Goal: Task Accomplishment & Management: Manage account settings

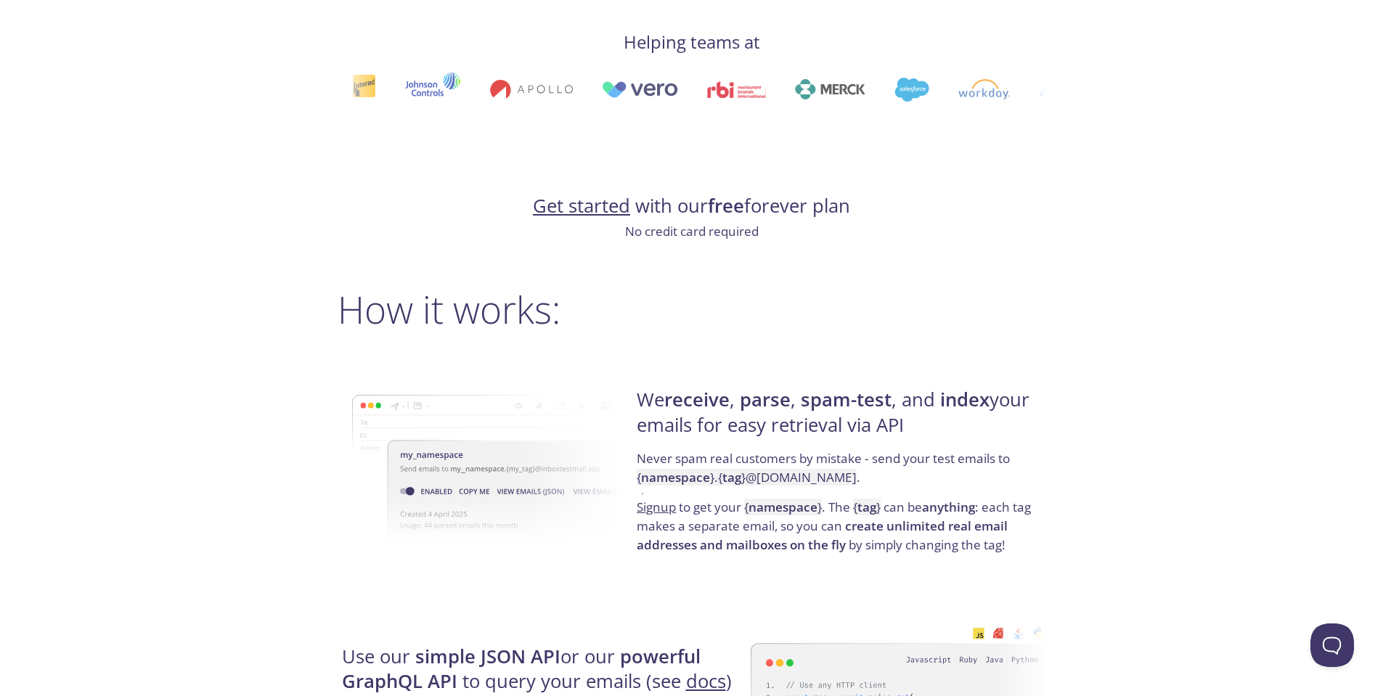
scroll to position [798, 0]
click at [604, 200] on link "Get started" at bounding box center [581, 204] width 97 height 25
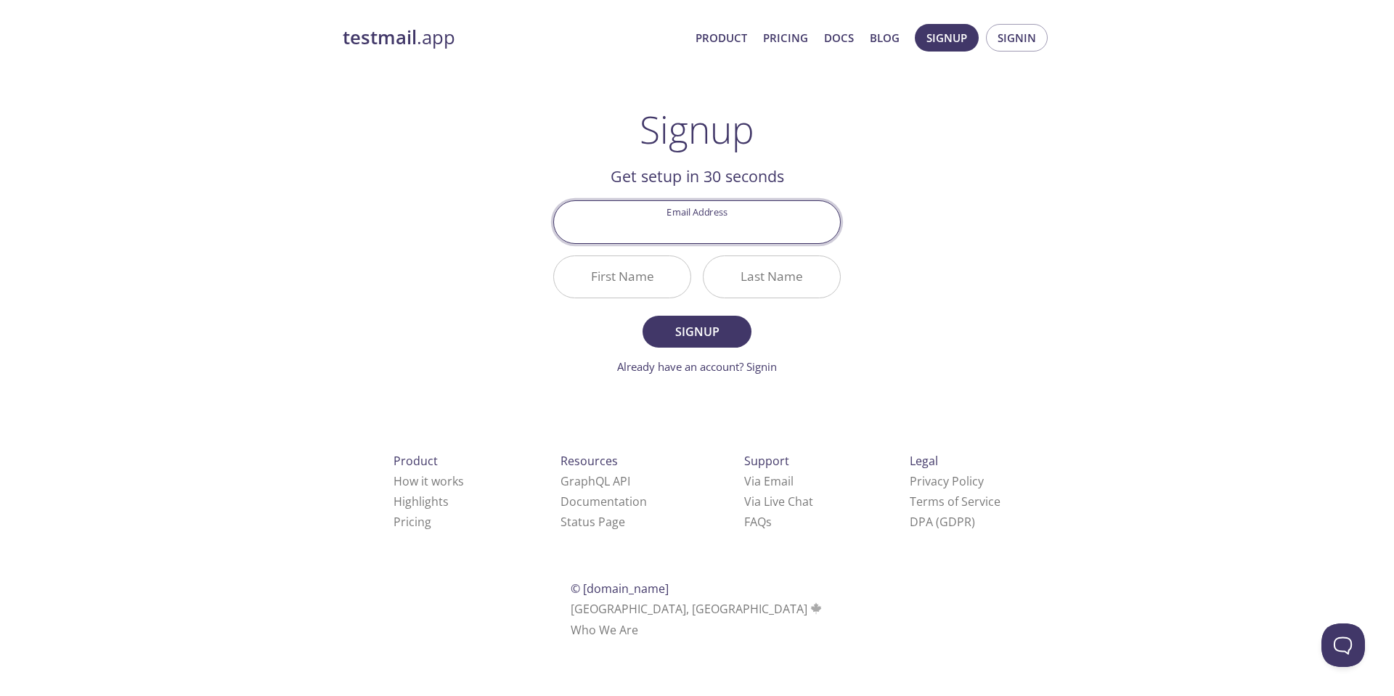
click at [785, 236] on input "Email Address" at bounding box center [697, 221] width 286 height 41
click at [1004, 236] on div "testmail .app Product Pricing Docs Blog Signup Signin Signup Get setup in 30 se…" at bounding box center [696, 348] width 743 height 666
click at [697, 278] on div "Last Name" at bounding box center [772, 277] width 150 height 54
click at [676, 269] on input "First Name" at bounding box center [622, 276] width 136 height 41
click at [703, 222] on input "Email Address" at bounding box center [697, 221] width 286 height 41
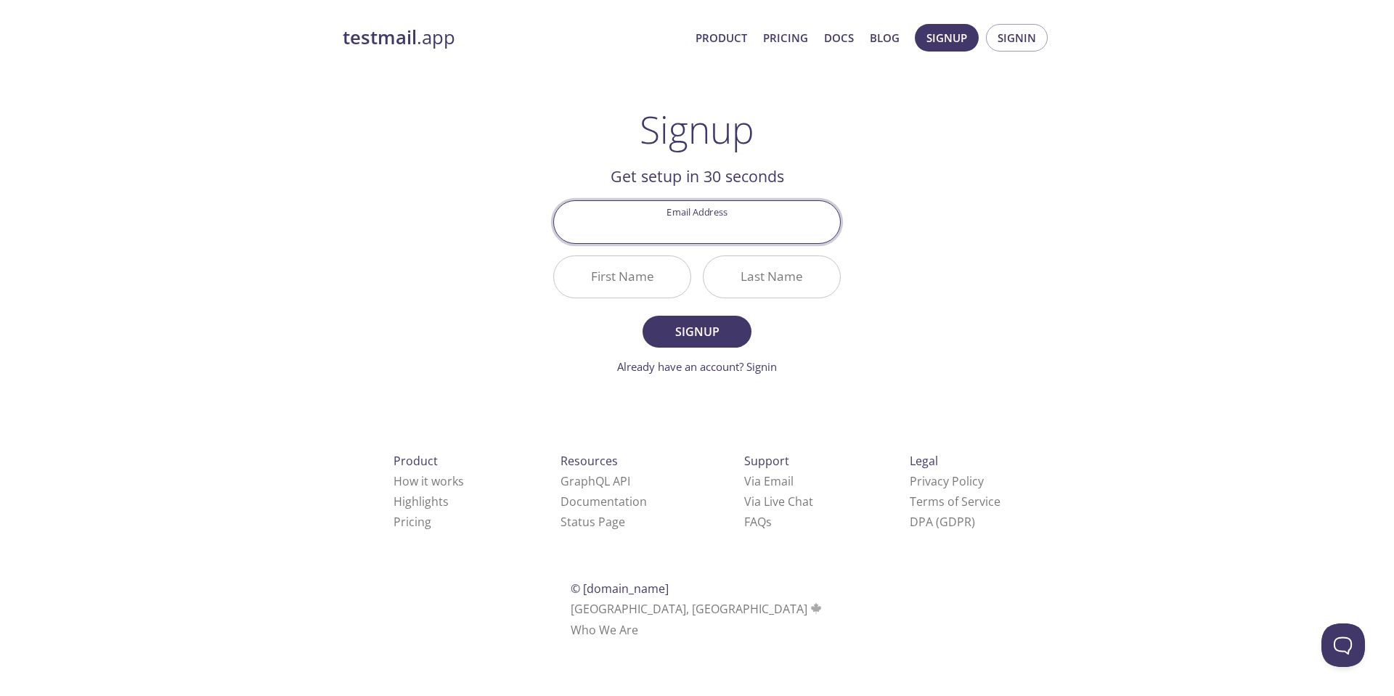
type input "a"
type input "[PERSON_NAME]"
drag, startPoint x: 367, startPoint y: 26, endPoint x: 377, endPoint y: 27, distance: 10.2
click at [367, 26] on strong "testmail" at bounding box center [380, 37] width 74 height 25
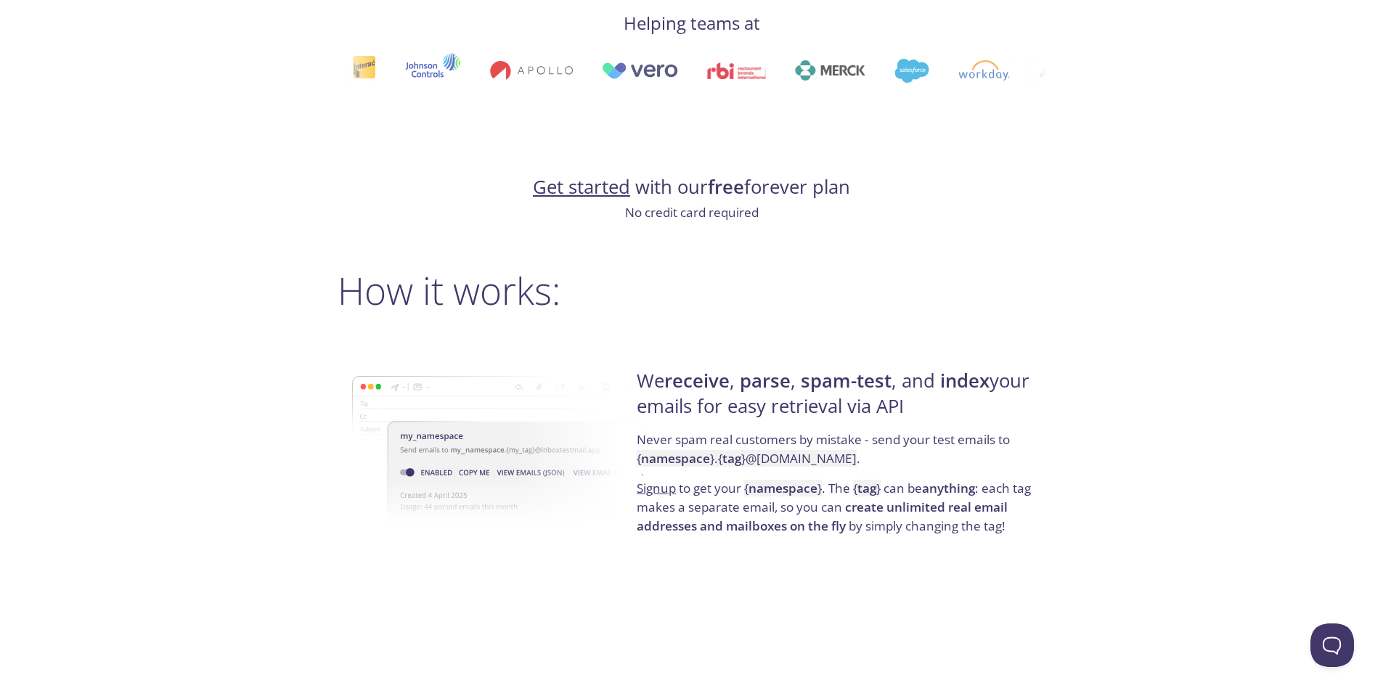
scroll to position [871, 0]
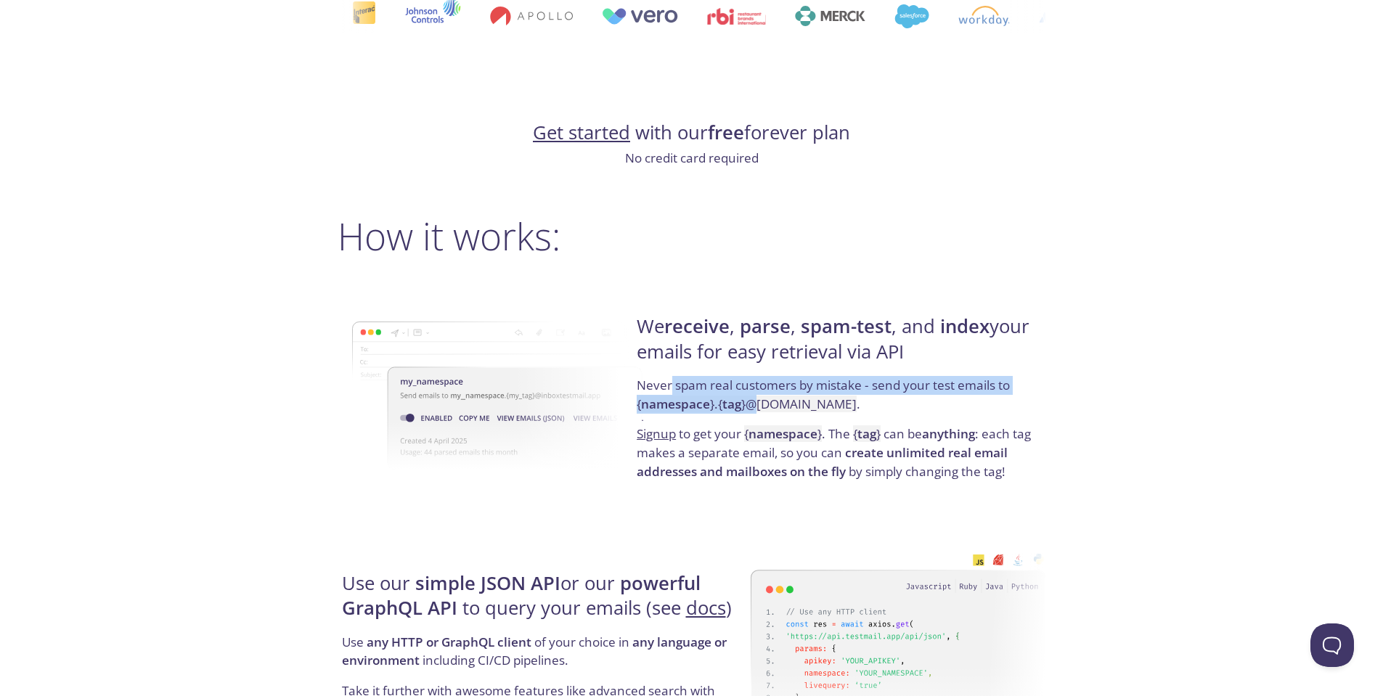
drag, startPoint x: 669, startPoint y: 388, endPoint x: 758, endPoint y: 398, distance: 89.1
click at [758, 398] on p "Never spam real customers by mistake - send your test emails to { namespace } .…" at bounding box center [839, 400] width 404 height 49
click at [758, 398] on code "{ namespace } . { tag } @[DOMAIN_NAME]" at bounding box center [747, 404] width 220 height 17
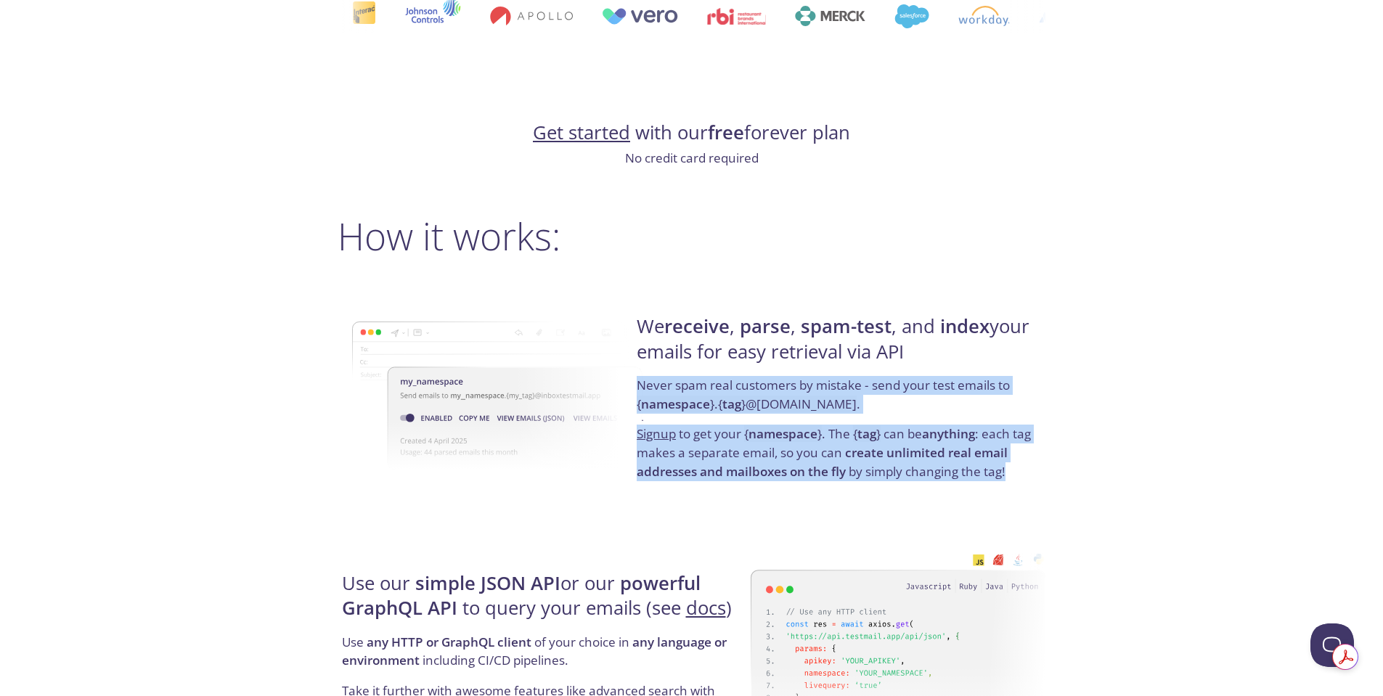
drag, startPoint x: 634, startPoint y: 384, endPoint x: 1034, endPoint y: 478, distance: 410.9
click at [1034, 478] on div "We receive , parse , spam-test , and index your emails for easy retrieval via A…" at bounding box center [838, 398] width 413 height 234
click at [1034, 478] on p "Signup to get your { namespace } . The { tag } can be anything : each tag makes…" at bounding box center [839, 453] width 404 height 56
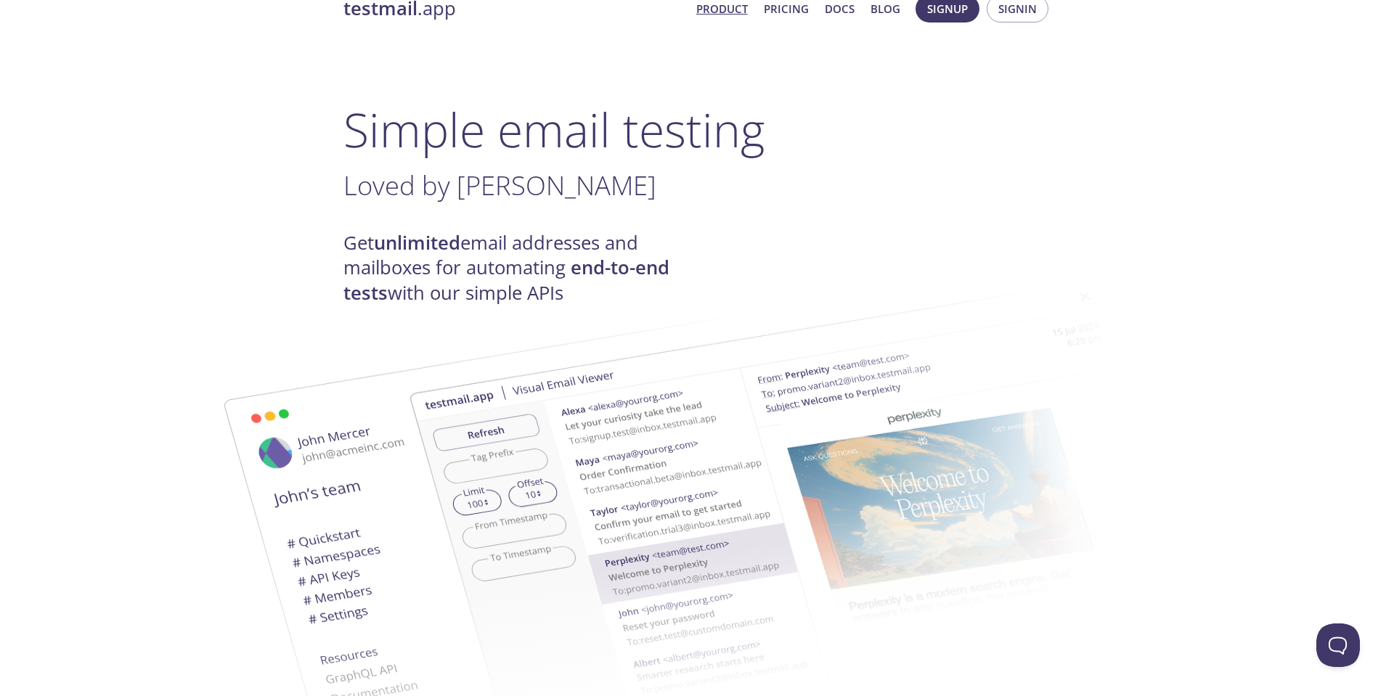
scroll to position [0, 0]
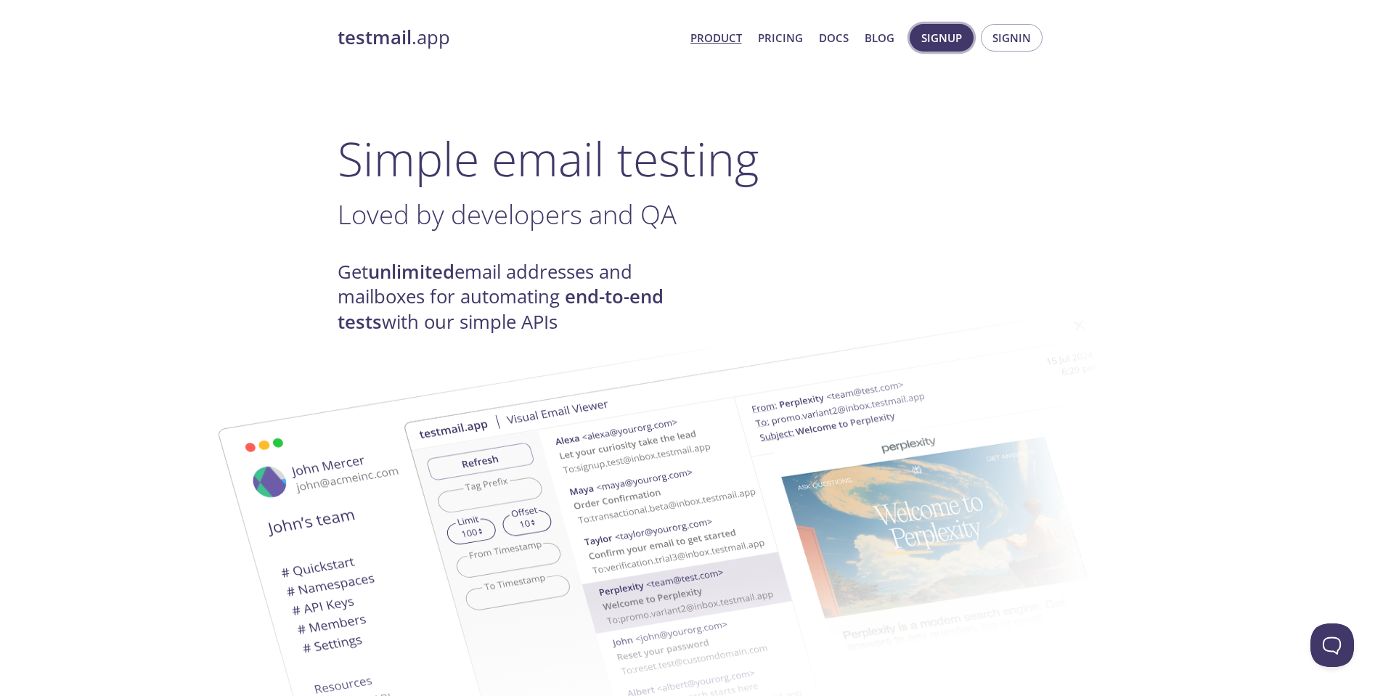
click at [945, 47] on span "Signup" at bounding box center [941, 37] width 41 height 19
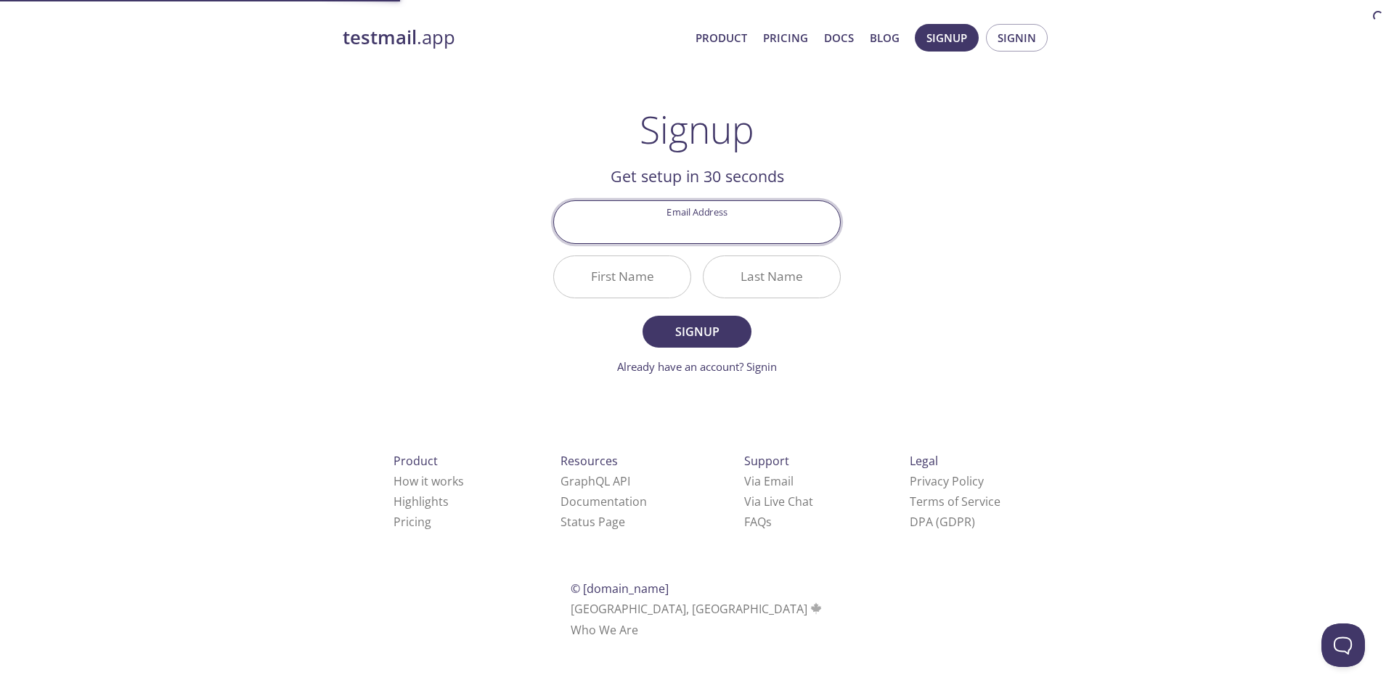
click at [733, 214] on input "Email Address" at bounding box center [697, 221] width 286 height 41
type input "[PERSON_NAME][EMAIL_ADDRESS][PERSON_NAME][DOMAIN_NAME]"
click at [648, 282] on input "First Name" at bounding box center [622, 276] width 136 height 41
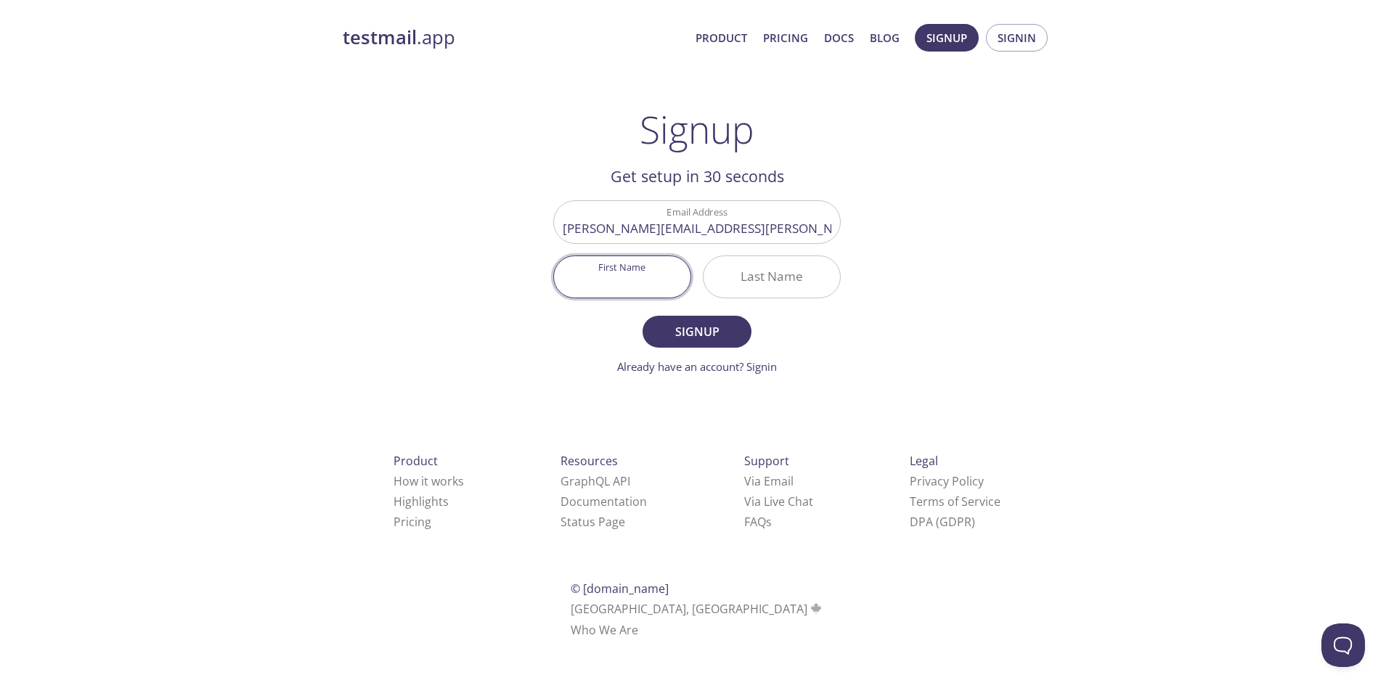
type input "/"
click at [651, 280] on input "/" at bounding box center [622, 276] width 136 height 41
type input "[PERSON_NAME]"
type input "Borozan"
click at [720, 329] on span "Signup" at bounding box center [696, 332] width 77 height 20
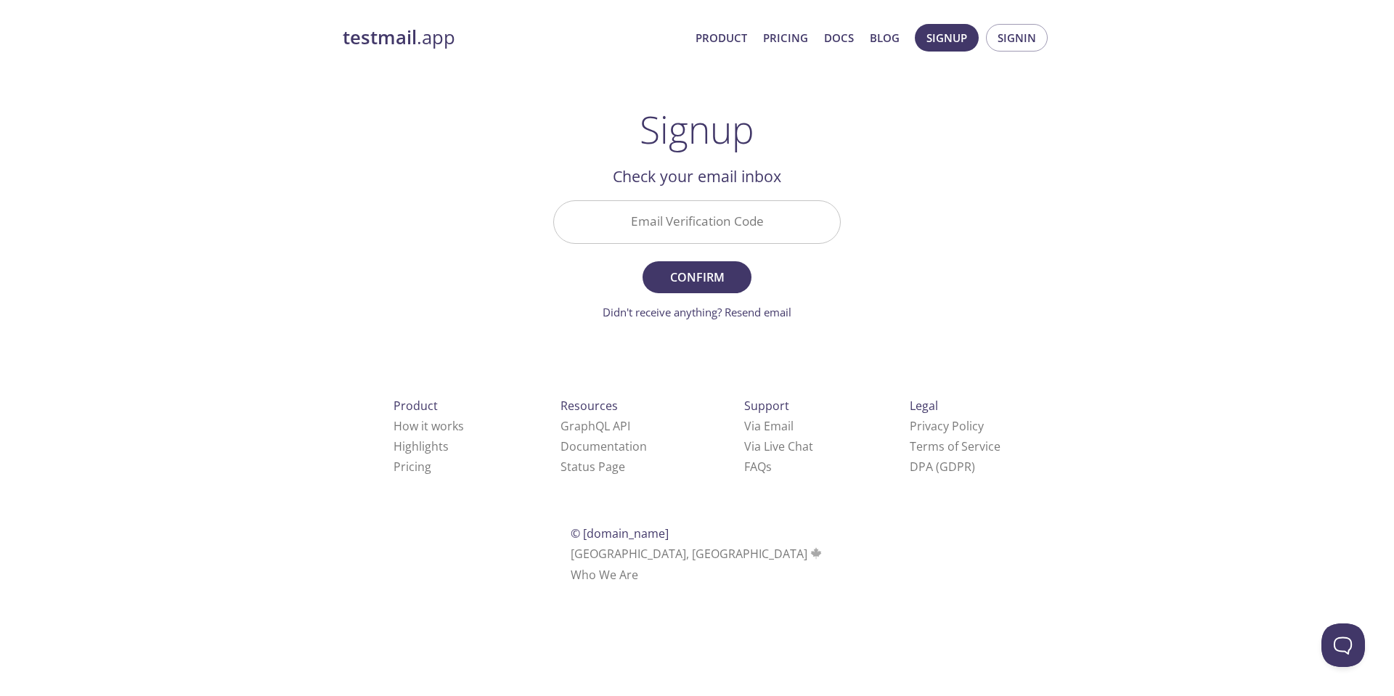
click at [695, 226] on input "Email Verification Code" at bounding box center [697, 221] width 286 height 41
paste input "HPBFVC8"
type input "HPBFVC8"
click at [730, 279] on span "Confirm" at bounding box center [696, 277] width 77 height 20
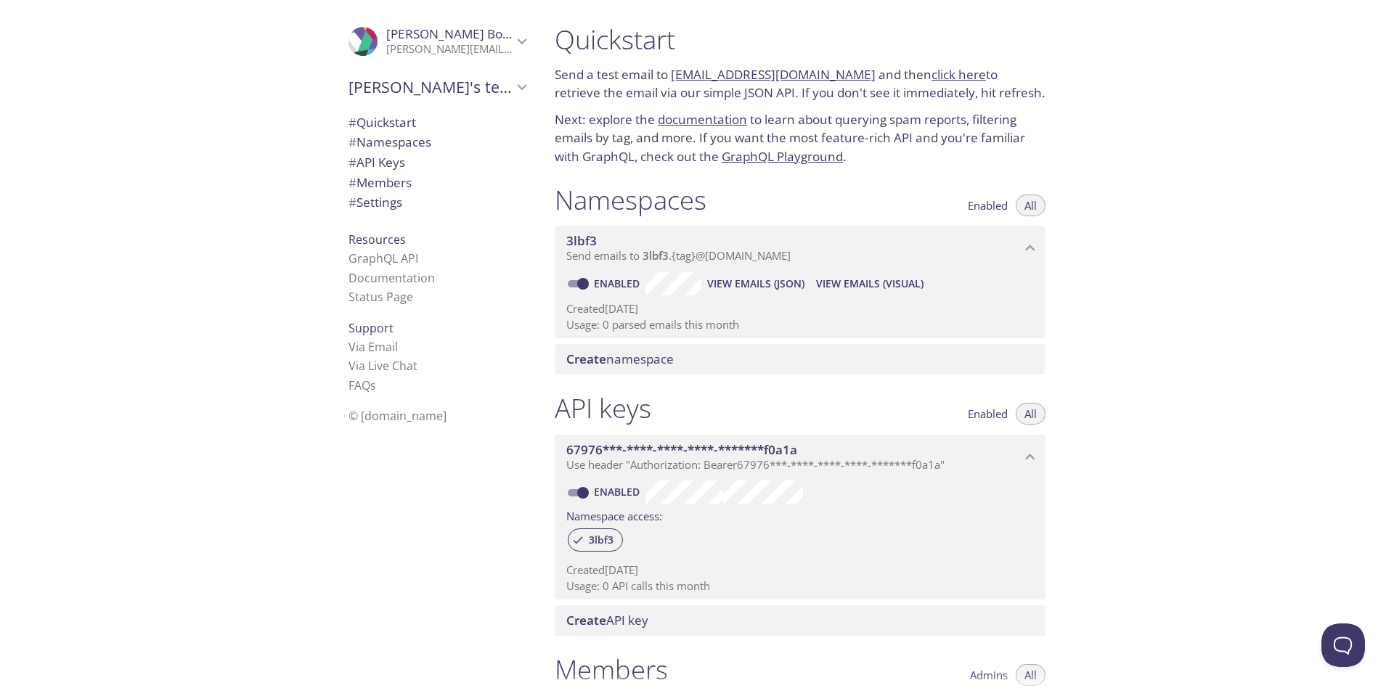
click at [407, 150] on span "# Namespaces" at bounding box center [389, 142] width 83 height 17
click at [393, 189] on span "# Members" at bounding box center [379, 182] width 63 height 17
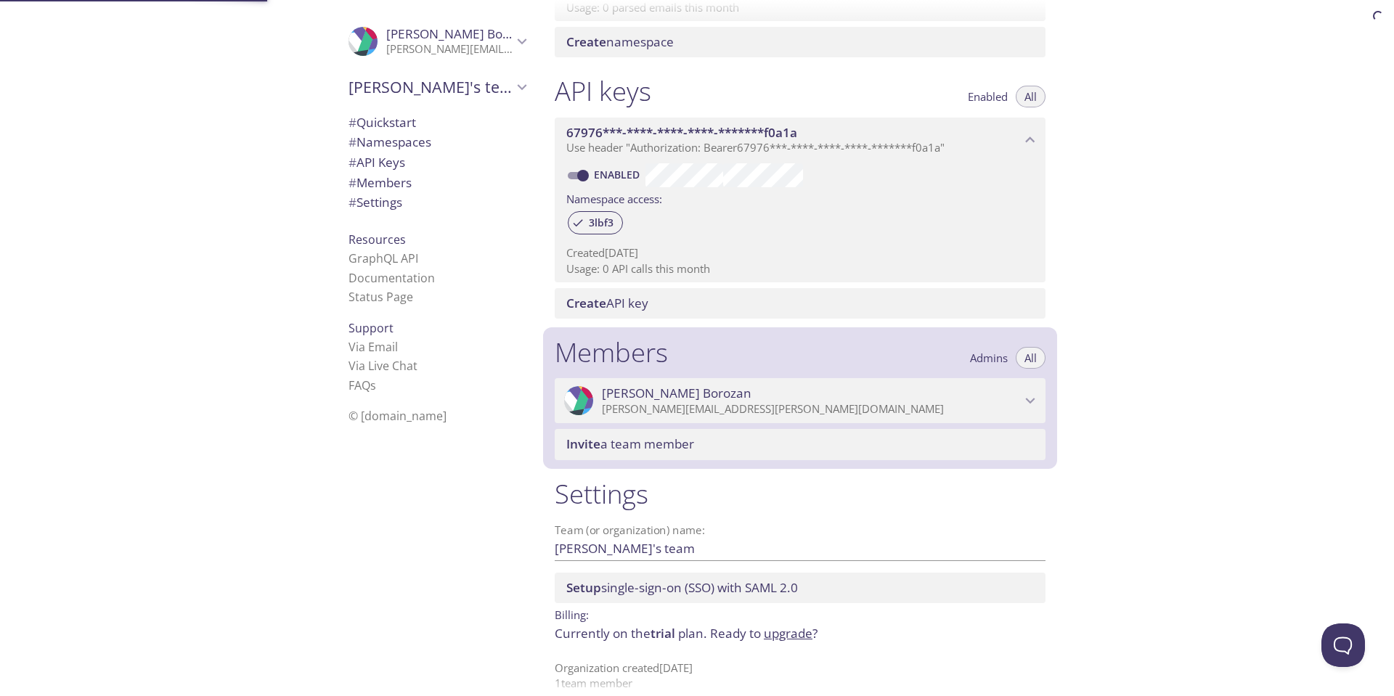
scroll to position [336, 0]
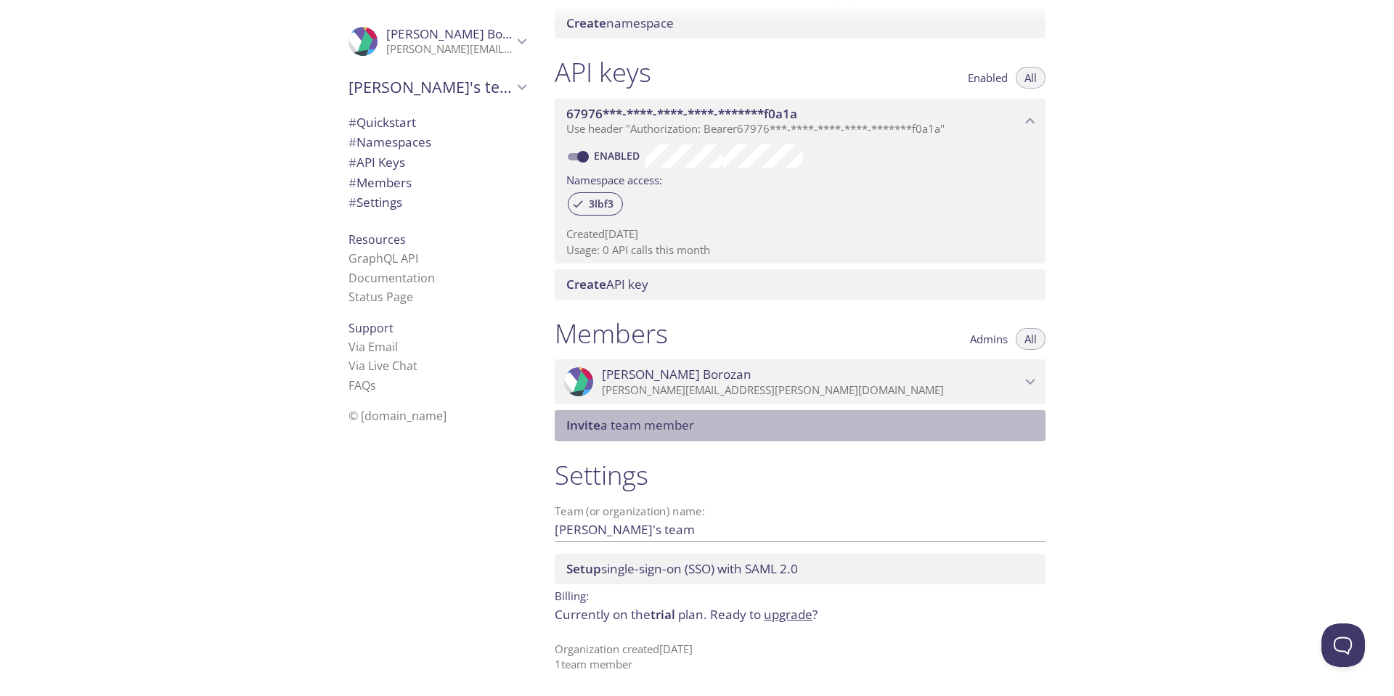
click at [656, 417] on span "Invite a team member" at bounding box center [630, 425] width 128 height 17
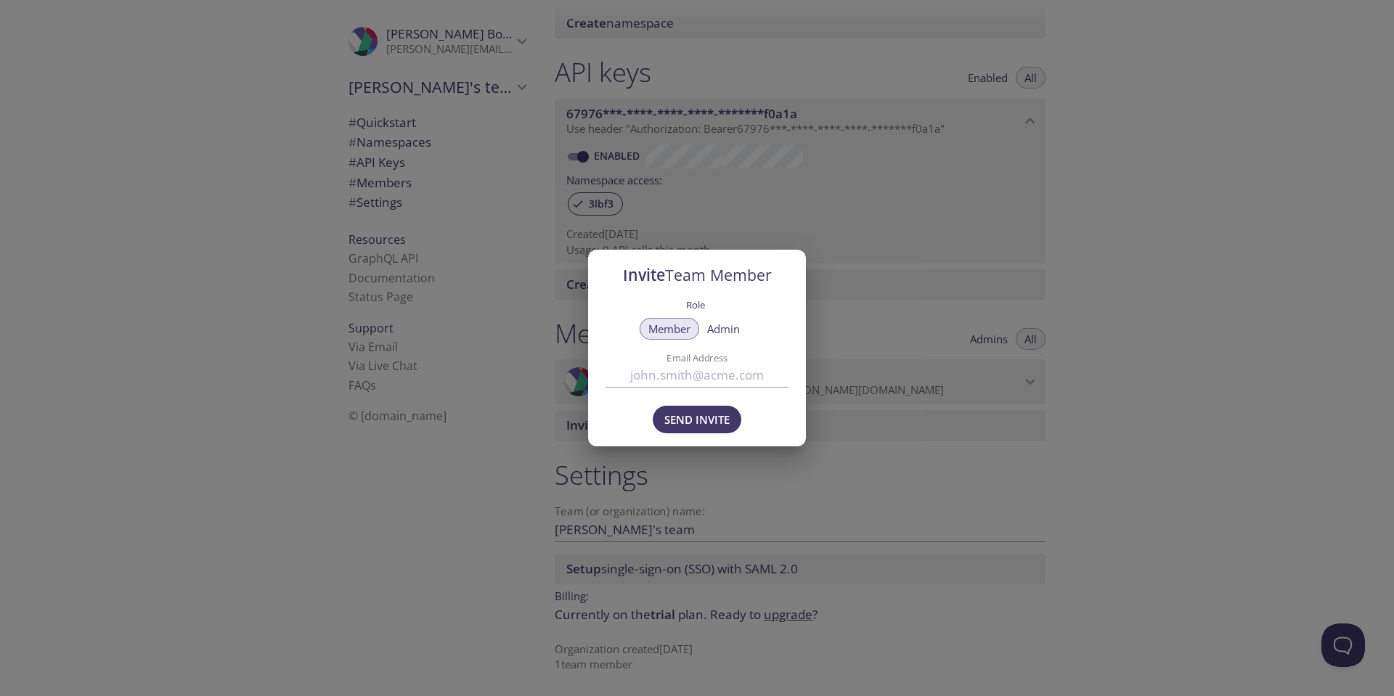
click at [710, 318] on button "Admin" at bounding box center [723, 329] width 50 height 22
click at [532, 470] on div "Invite Team Member Role Member Admin Email Address Send Invite" at bounding box center [697, 348] width 1394 height 696
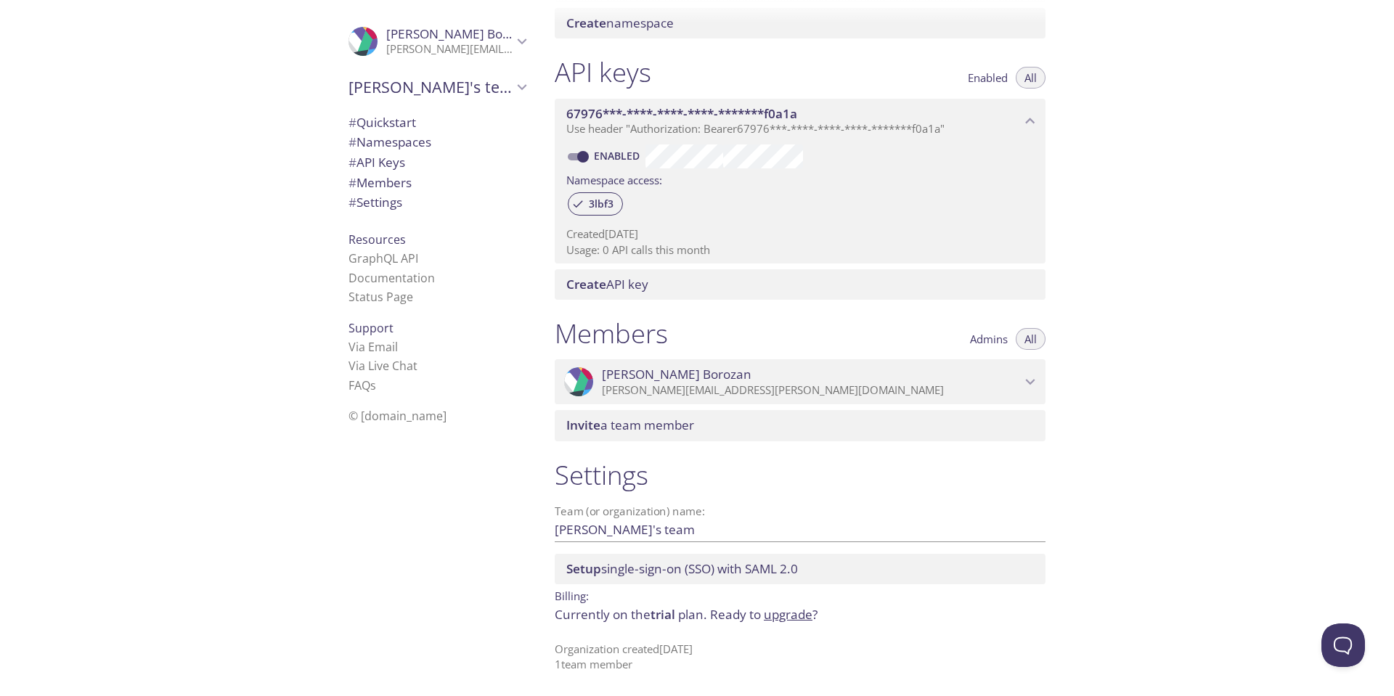
click at [512, 35] on icon "Adelina Borozan" at bounding box center [521, 41] width 19 height 19
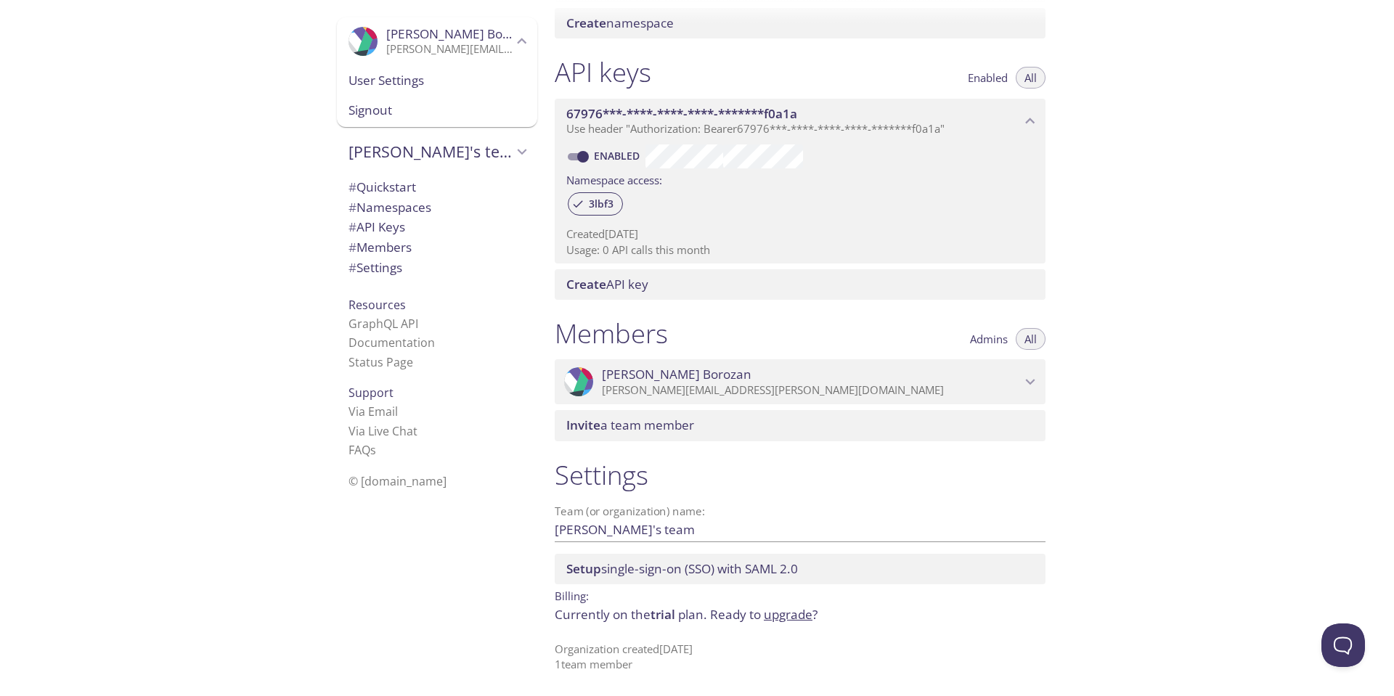
click at [401, 184] on span "# Quickstart" at bounding box center [382, 187] width 68 height 17
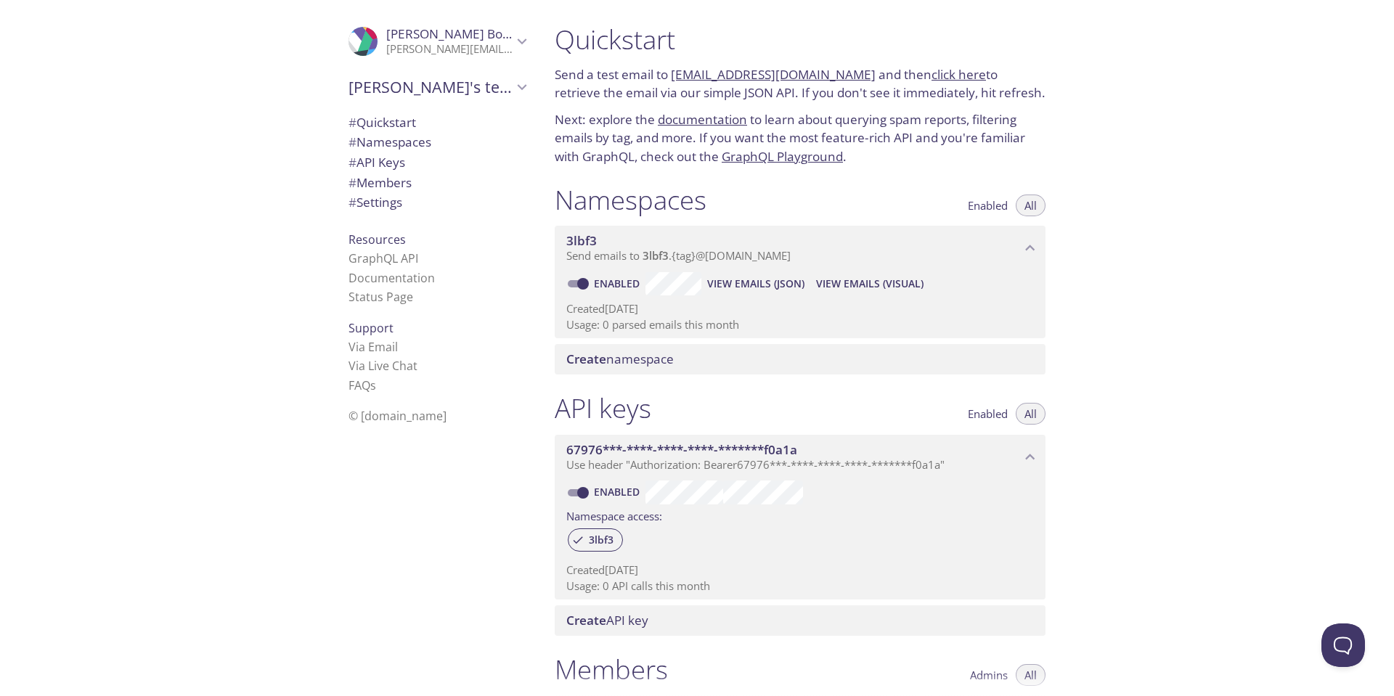
click at [941, 76] on link "click here" at bounding box center [958, 74] width 54 height 17
drag, startPoint x: 994, startPoint y: 214, endPoint x: 981, endPoint y: 165, distance: 51.1
click at [994, 214] on button "Enabled" at bounding box center [987, 206] width 57 height 22
click at [811, 253] on p "Send emails to 3lbf3 . {tag} @inbox.testmail.app" at bounding box center [793, 256] width 454 height 15
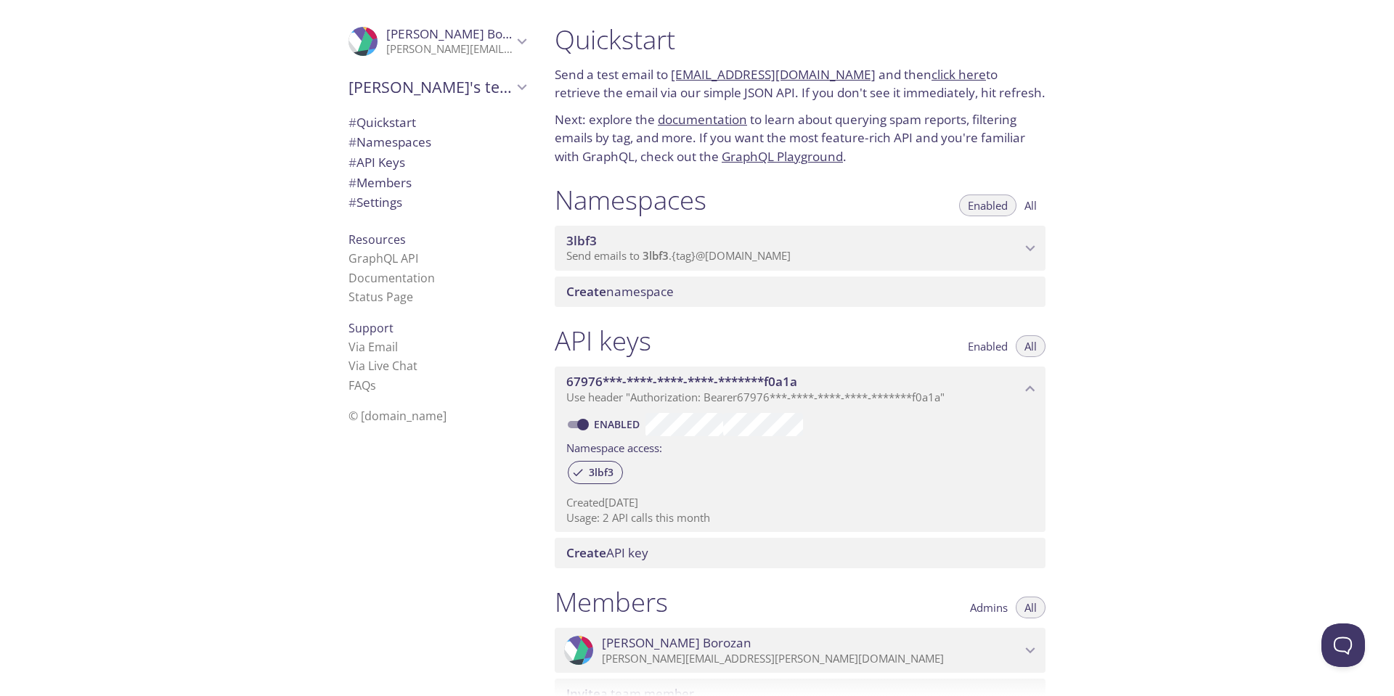
click at [811, 253] on p "Send emails to 3lbf3 . {tag} @inbox.testmail.app" at bounding box center [793, 256] width 454 height 15
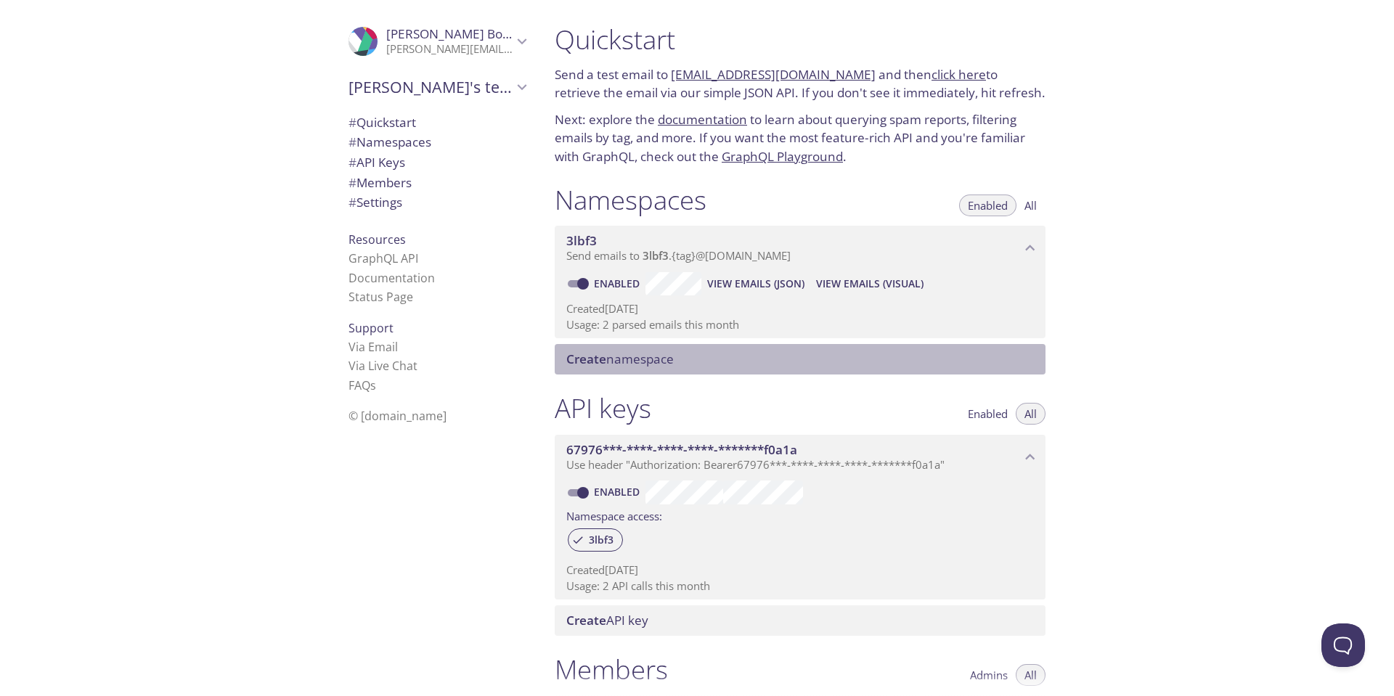
click at [686, 364] on span "Create namespace" at bounding box center [802, 359] width 473 height 16
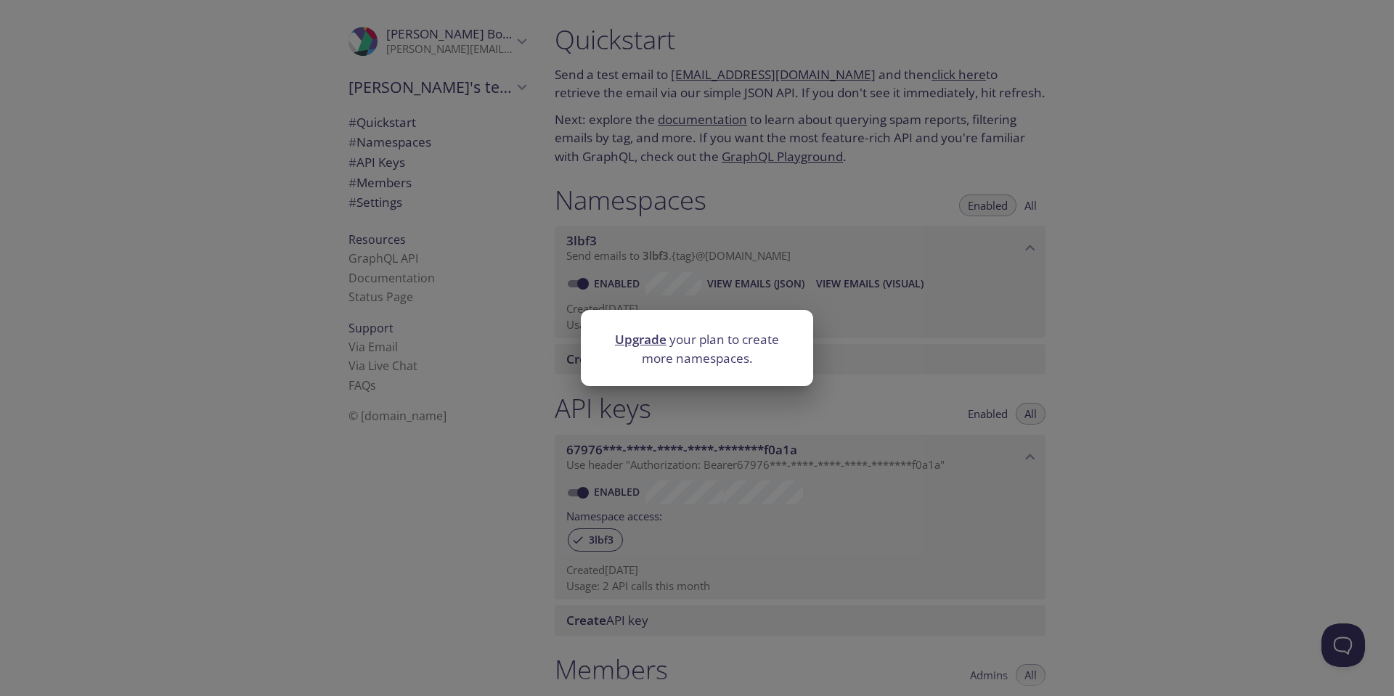
click at [1023, 303] on div "Upgrade your plan to create more namespaces." at bounding box center [697, 348] width 1394 height 696
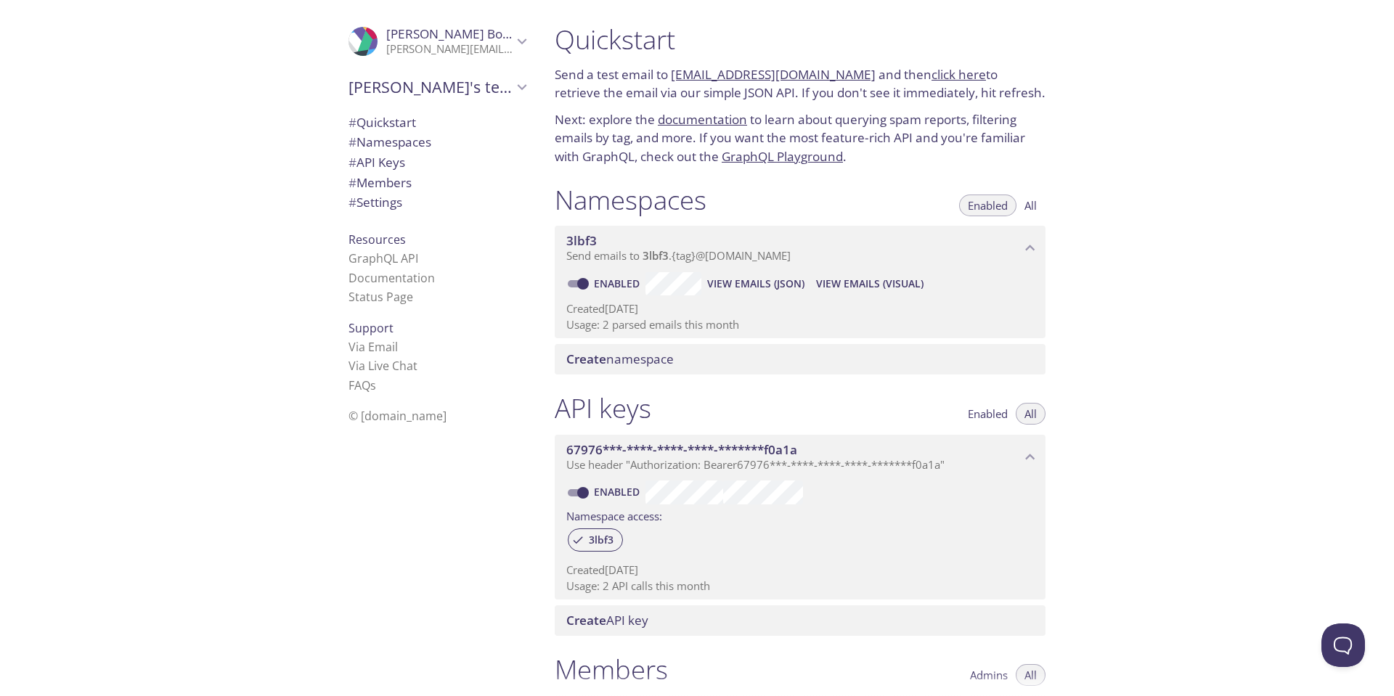
click at [1018, 208] on button "All" at bounding box center [1030, 206] width 30 height 22
click at [999, 205] on span "Enabled" at bounding box center [988, 205] width 40 height 0
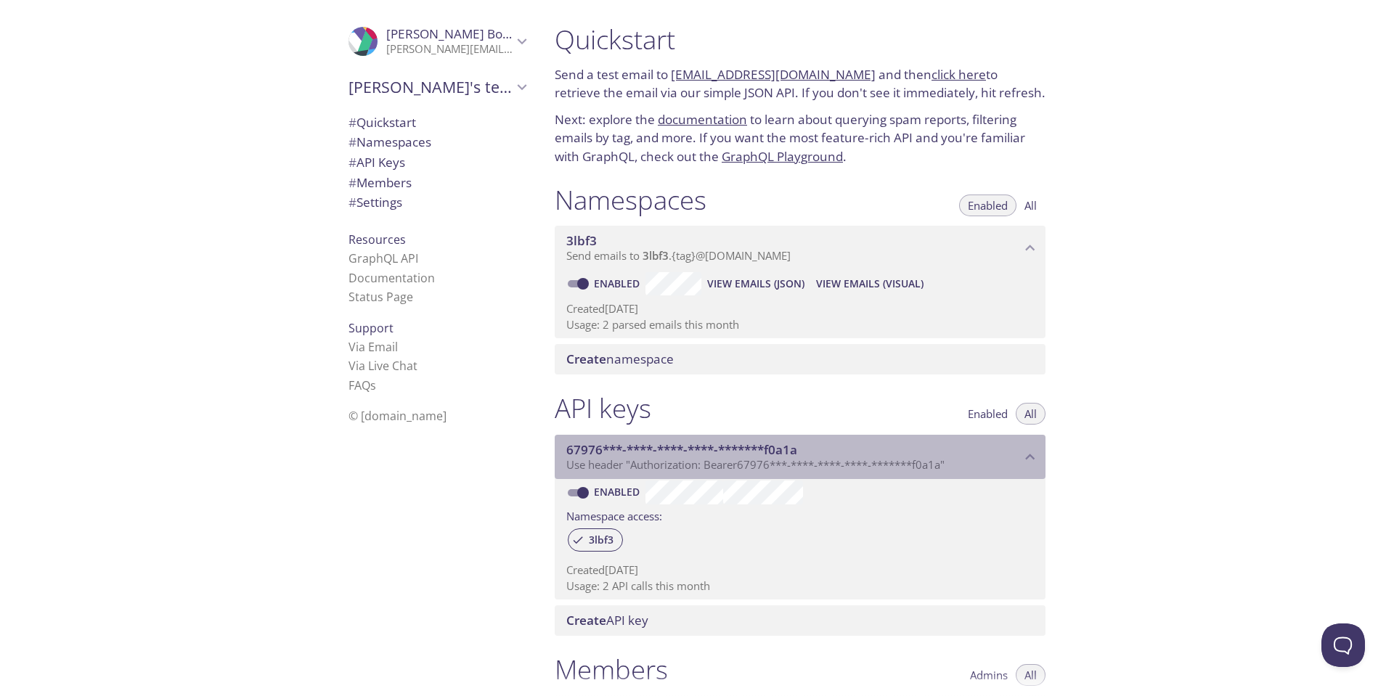
click at [863, 466] on span "Use header "Authorization: Bearer 67976***-****-****-****-*******f0a1a "" at bounding box center [755, 464] width 378 height 15
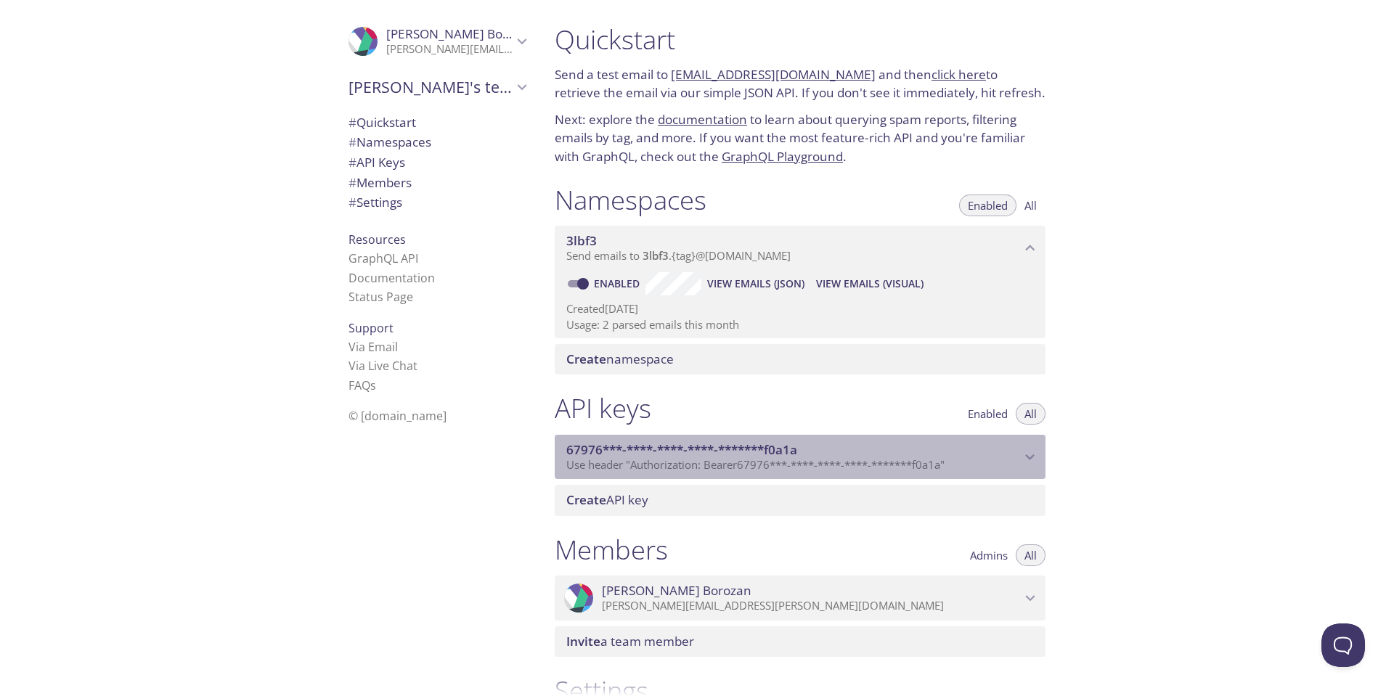
click at [863, 466] on span "Use header "Authorization: Bearer 67976***-****-****-****-*******f0a1a "" at bounding box center [755, 464] width 378 height 15
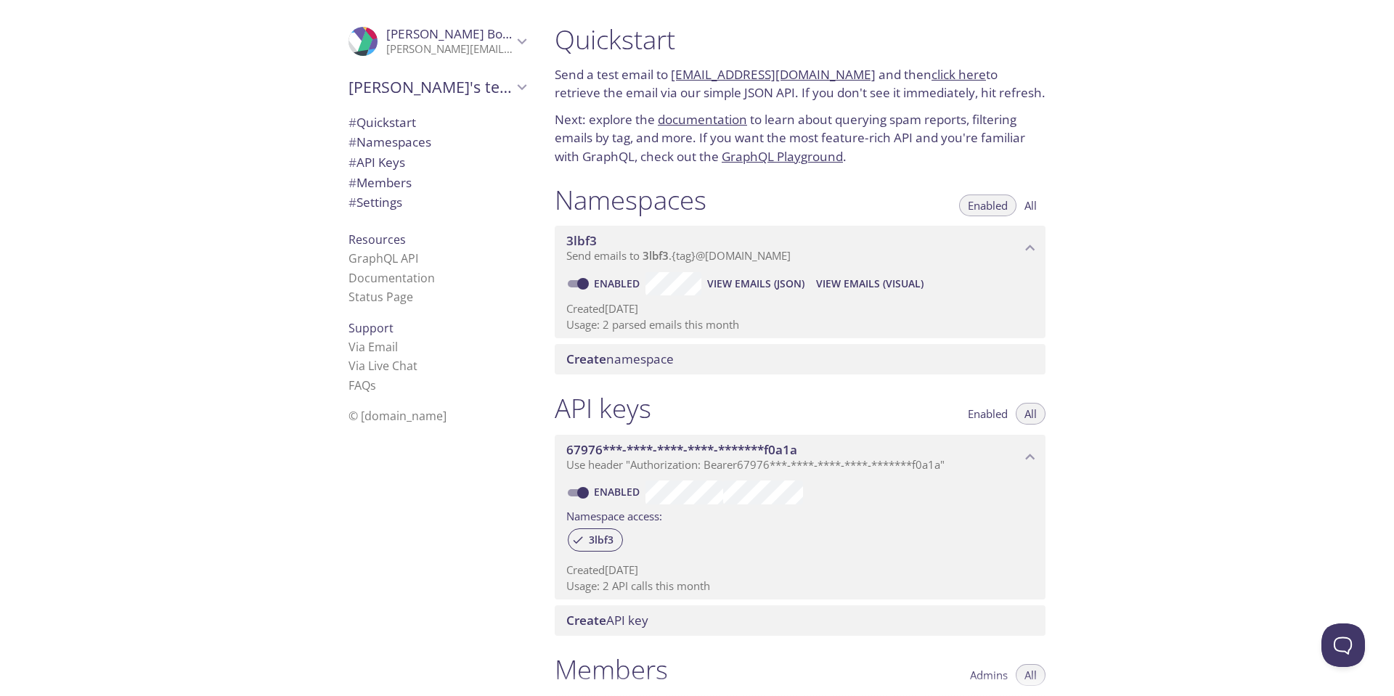
click at [1034, 205] on span "All" at bounding box center [1030, 205] width 12 height 0
click at [998, 205] on span "Enabled" at bounding box center [988, 205] width 40 height 0
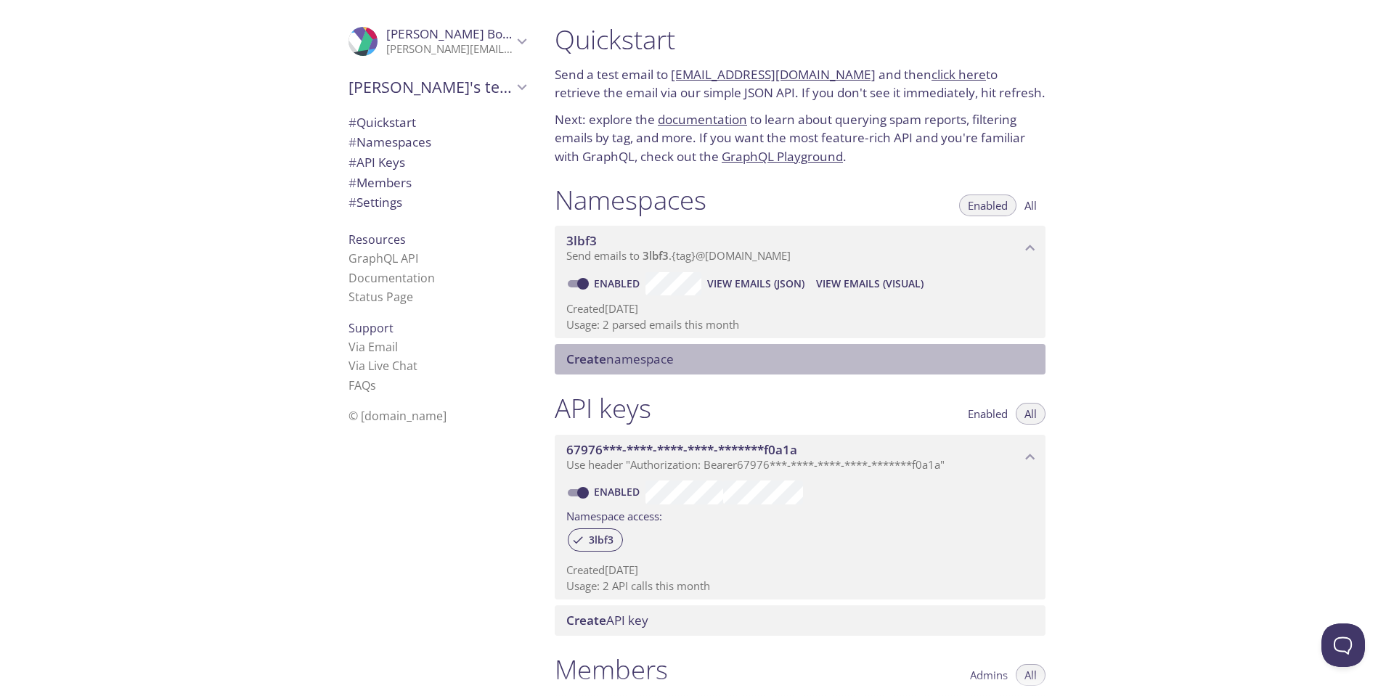
click at [692, 361] on span "Create namespace" at bounding box center [802, 359] width 473 height 16
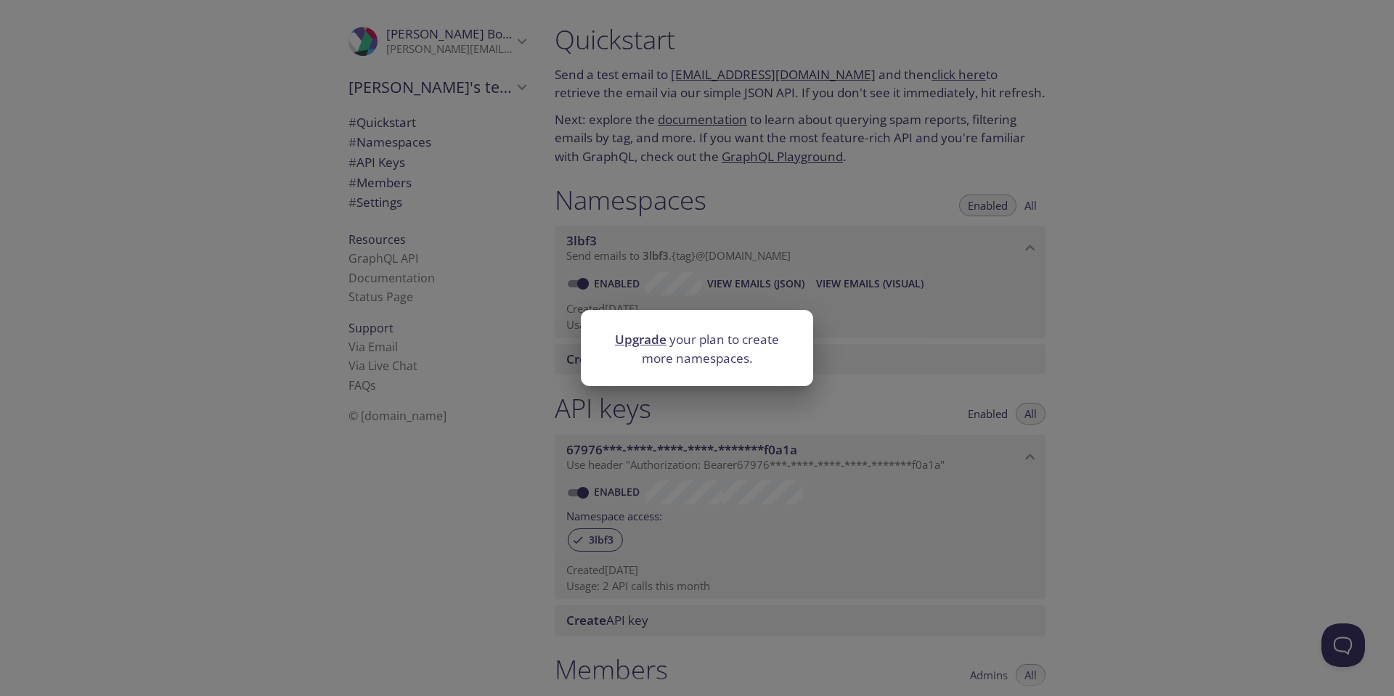
click at [1105, 366] on div "Upgrade your plan to create more namespaces." at bounding box center [697, 348] width 1394 height 696
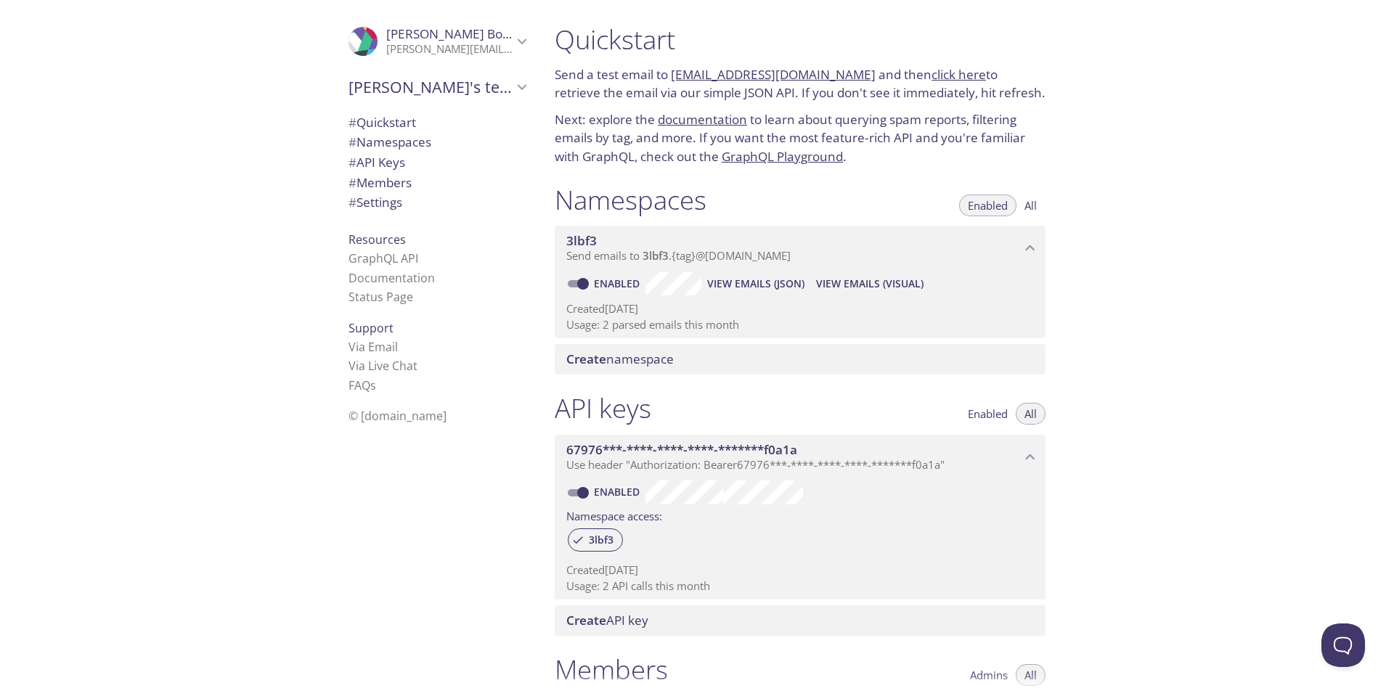
click at [461, 83] on span "[PERSON_NAME]'s team" at bounding box center [430, 87] width 164 height 20
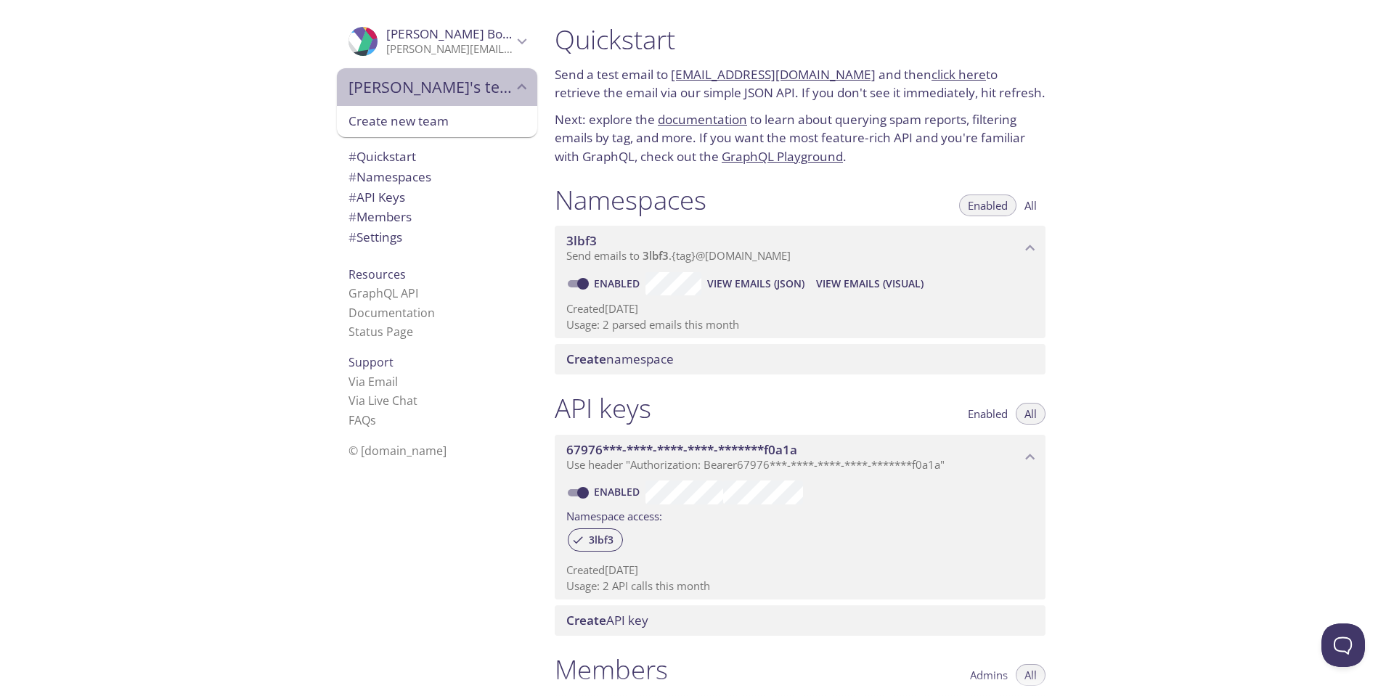
click at [461, 83] on span "[PERSON_NAME]'s team" at bounding box center [430, 87] width 164 height 20
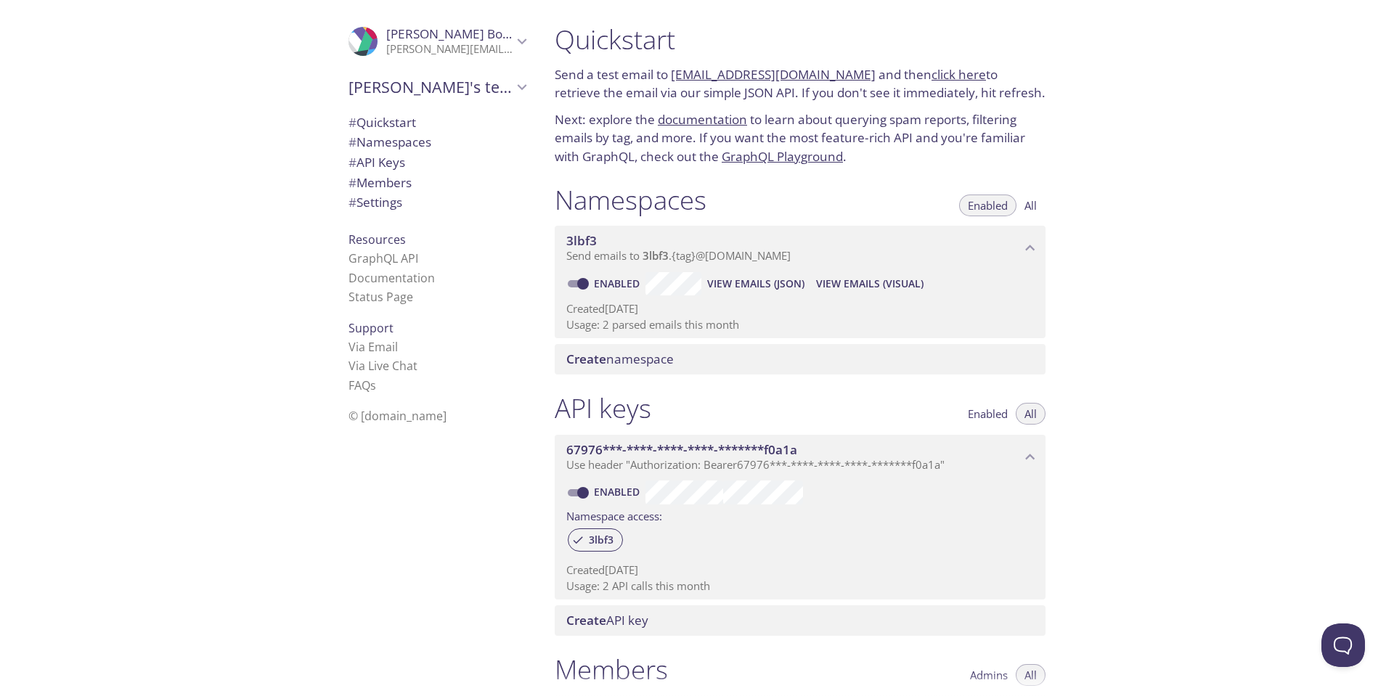
click at [461, 83] on span "[PERSON_NAME]'s team" at bounding box center [430, 87] width 164 height 20
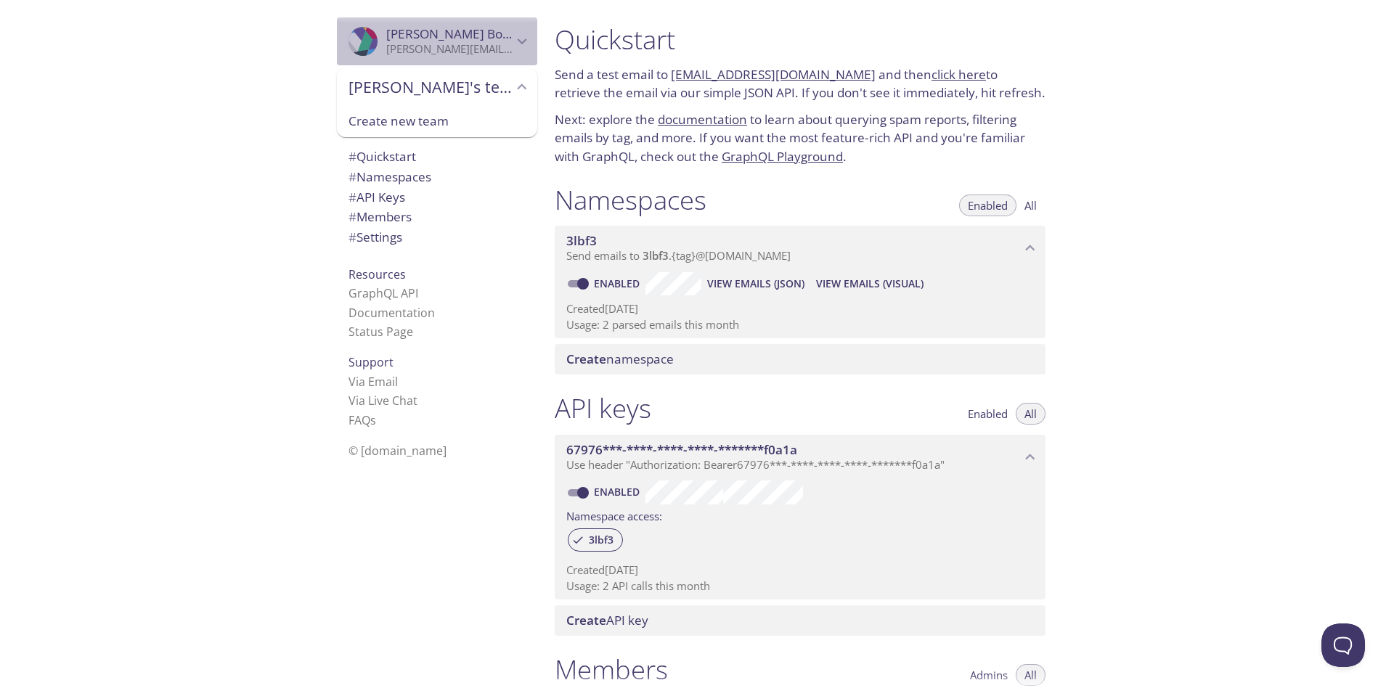
click at [422, 49] on p "[PERSON_NAME][EMAIL_ADDRESS][PERSON_NAME][DOMAIN_NAME]" at bounding box center [449, 49] width 126 height 15
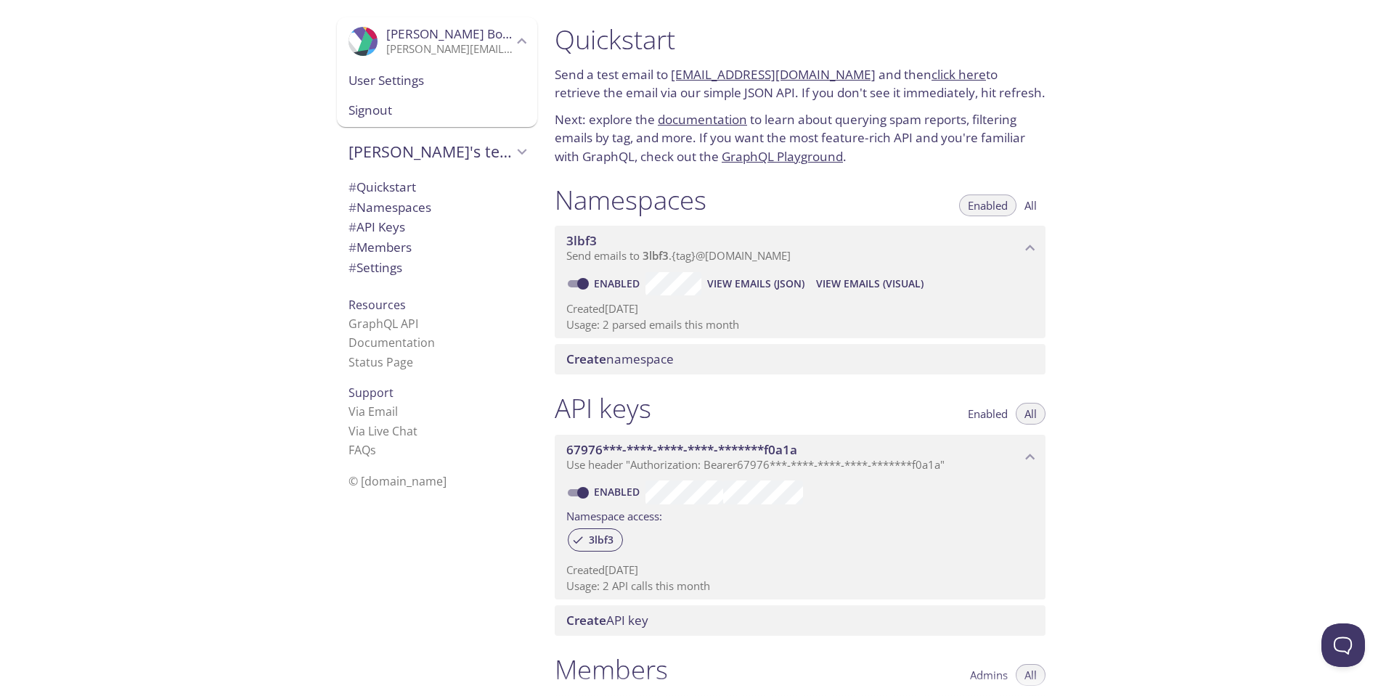
click at [402, 86] on span "User Settings" at bounding box center [436, 80] width 177 height 19
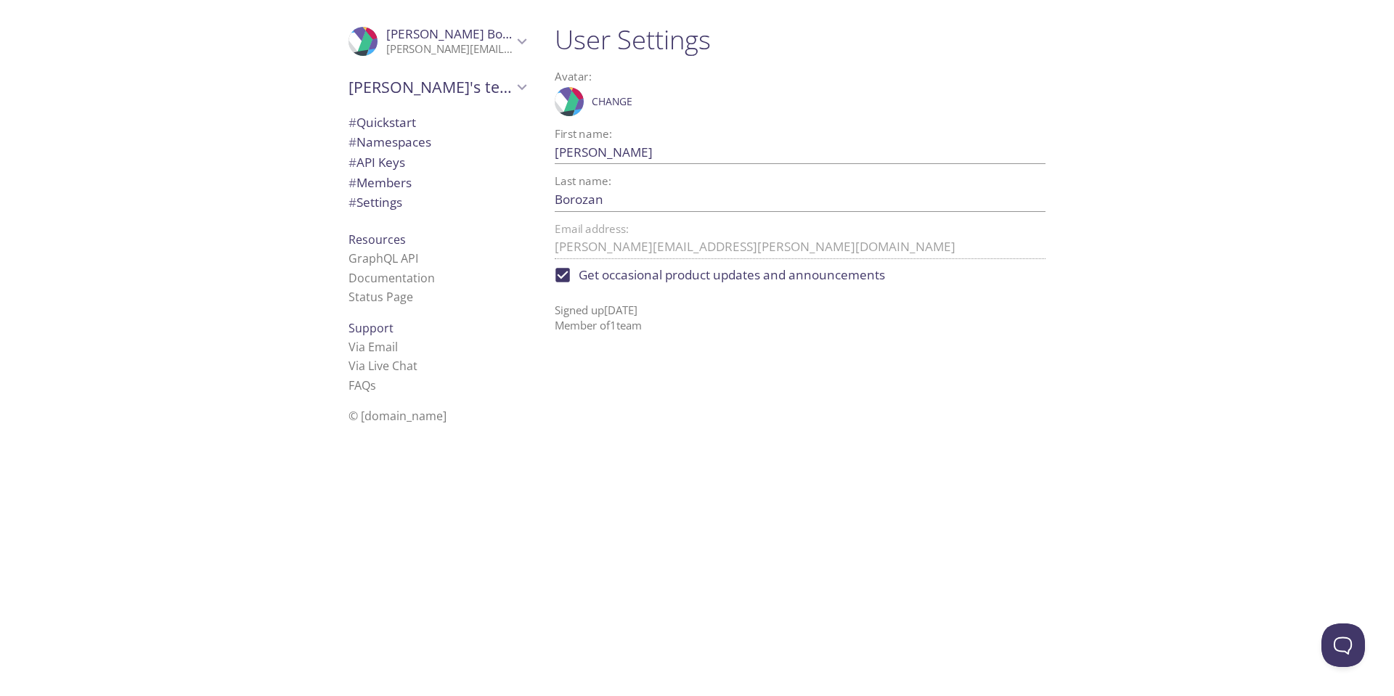
click at [375, 116] on span "# Quickstart" at bounding box center [382, 122] width 68 height 17
